Goal: Information Seeking & Learning: Learn about a topic

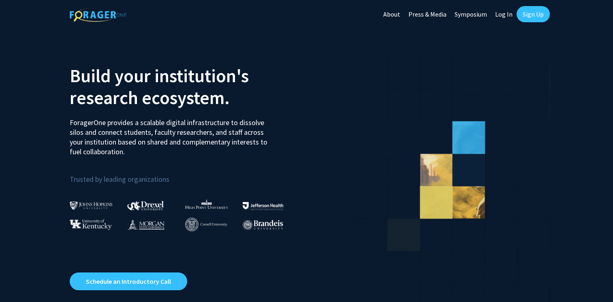
click at [505, 11] on link "Log In" at bounding box center [504, 14] width 26 height 28
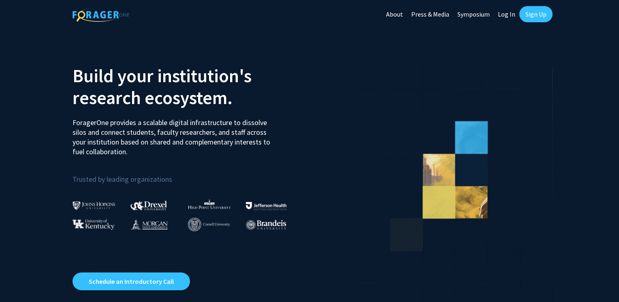
select select
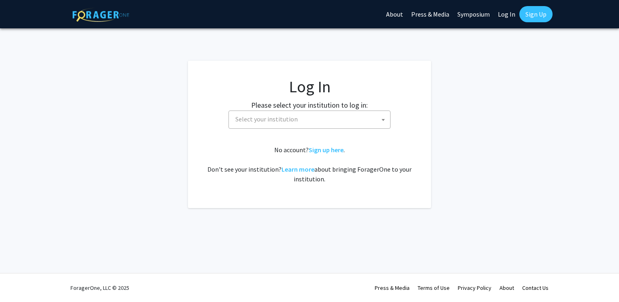
click at [387, 116] on span at bounding box center [383, 120] width 8 height 18
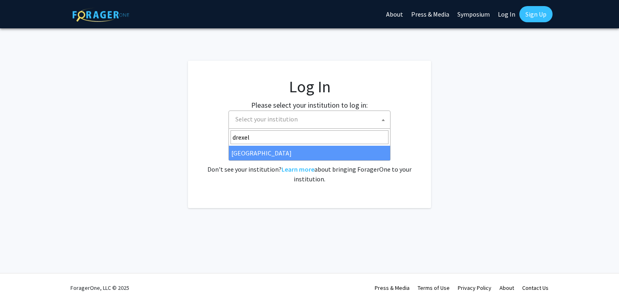
type input "drexel"
select select "6"
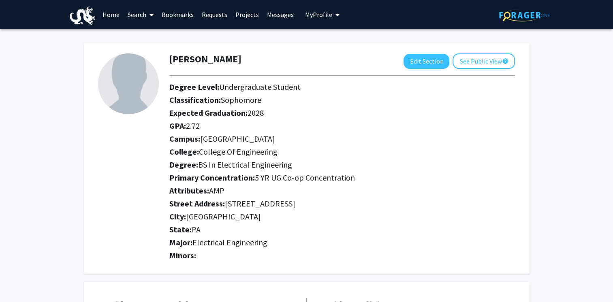
click at [132, 15] on link "Search" at bounding box center [141, 14] width 34 height 28
click at [143, 48] on span "Students" at bounding box center [148, 53] width 49 height 16
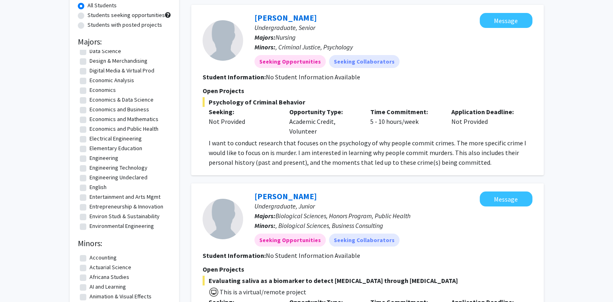
scroll to position [279, 0]
click at [89, 138] on label "Electrical Engineering" at bounding box center [115, 136] width 52 height 9
click at [89, 137] on input "Electrical Engineering" at bounding box center [91, 134] width 5 height 5
checkbox input "true"
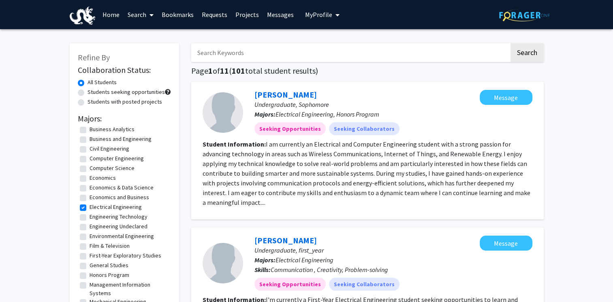
click at [246, 12] on link "Projects" at bounding box center [247, 14] width 32 height 28
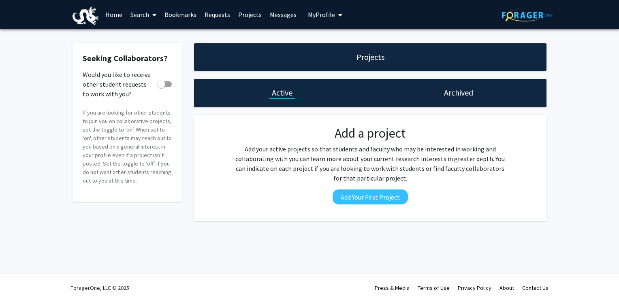
click at [143, 14] on link "Search" at bounding box center [143, 14] width 34 height 28
click at [120, 13] on link "Home" at bounding box center [113, 14] width 25 height 28
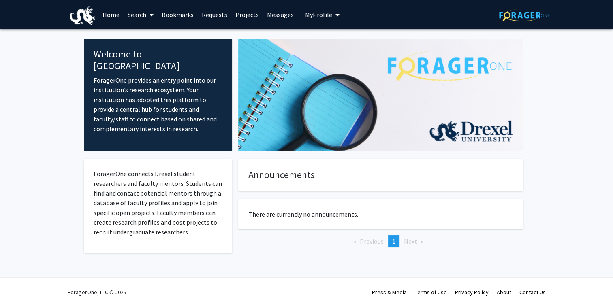
click at [210, 11] on link "Requests" at bounding box center [215, 14] width 34 height 28
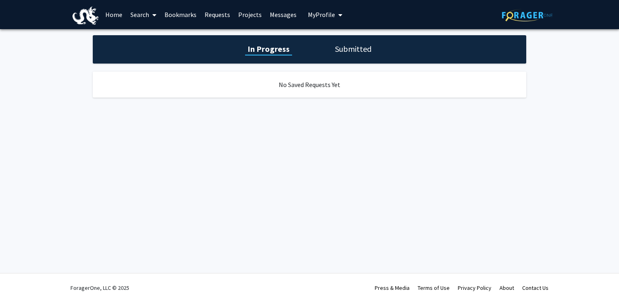
click at [251, 15] on link "Projects" at bounding box center [250, 14] width 32 height 28
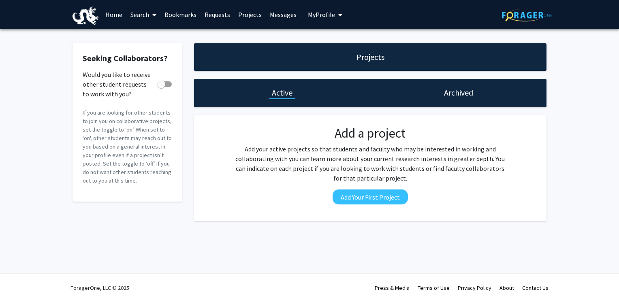
click at [278, 16] on link "Messages" at bounding box center [283, 14] width 35 height 28
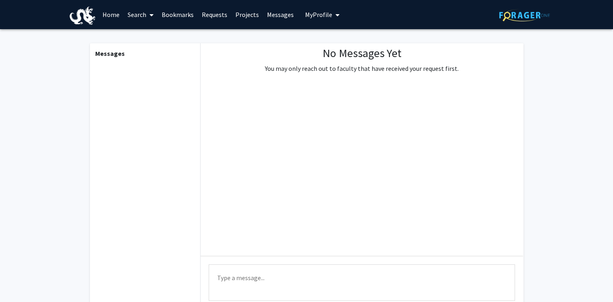
click at [309, 13] on span "My Profile" at bounding box center [318, 15] width 27 height 8
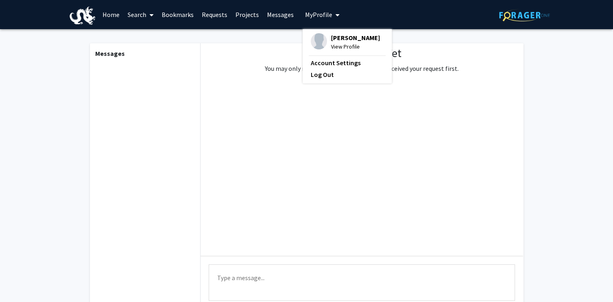
click at [146, 13] on span at bounding box center [149, 15] width 7 height 28
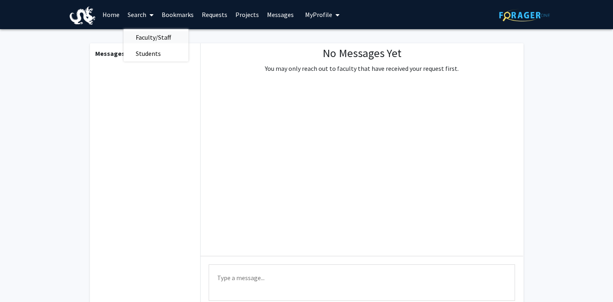
click at [152, 37] on span "Faculty/Staff" at bounding box center [154, 37] width 60 height 16
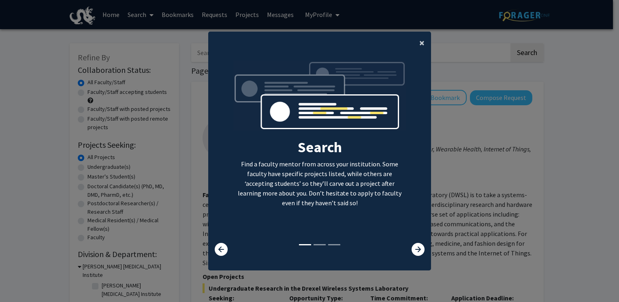
click at [419, 48] on span "×" at bounding box center [421, 42] width 5 height 13
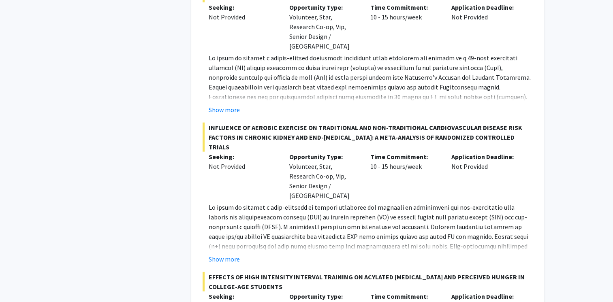
scroll to position [1775, 0]
